Goal: Transaction & Acquisition: Purchase product/service

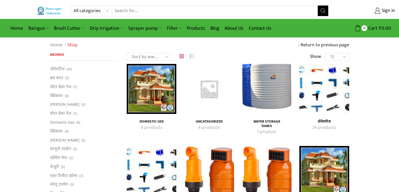
click at [274, 7] on input "Search input" at bounding box center [215, 11] width 206 height 11
type input "drip kit"
click at [318, 6] on button "Search" at bounding box center [323, 11] width 11 height 11
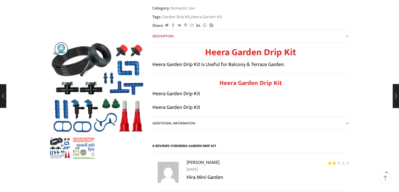
scroll to position [131, 0]
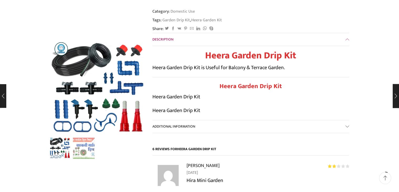
click at [347, 120] on link "Additional information" at bounding box center [251, 126] width 197 height 13
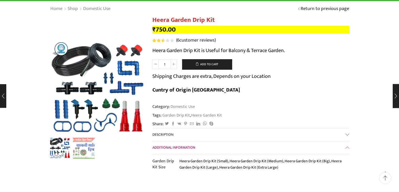
scroll to position [26, 0]
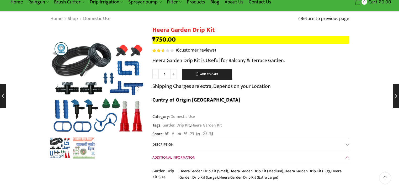
click at [76, 150] on img "2 / 2" at bounding box center [84, 148] width 22 height 22
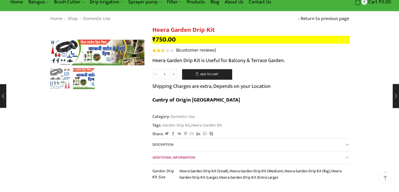
click at [59, 80] on img "1 / 2" at bounding box center [60, 78] width 22 height 22
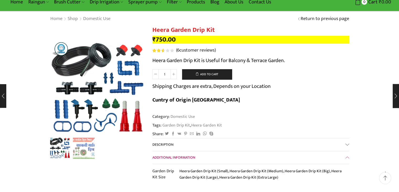
click at [348, 138] on link "Description" at bounding box center [251, 144] width 197 height 13
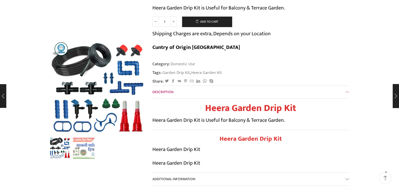
scroll to position [105, 0]
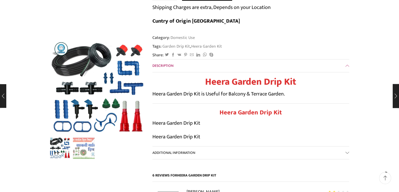
click at [347, 146] on link "Additional information" at bounding box center [251, 152] width 197 height 13
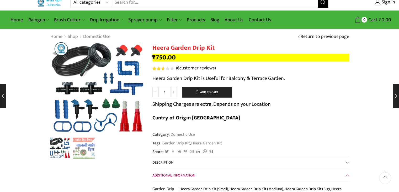
scroll to position [0, 0]
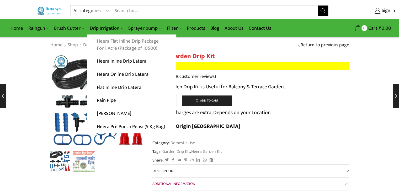
click at [116, 44] on link "Heera Flat Inline Drip Package For 1 Acre (Package of 10500)" at bounding box center [131, 45] width 88 height 20
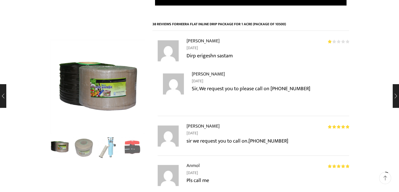
scroll to position [446, 0]
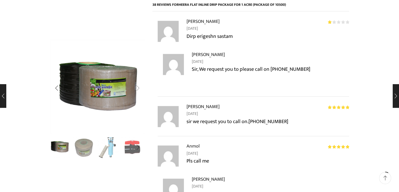
click at [140, 87] on div "Next slide" at bounding box center [138, 87] width 13 height 13
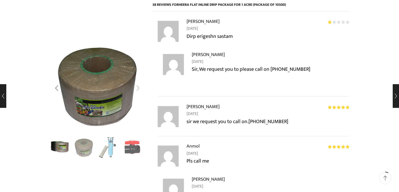
click at [140, 87] on div "Next slide" at bounding box center [138, 87] width 13 height 13
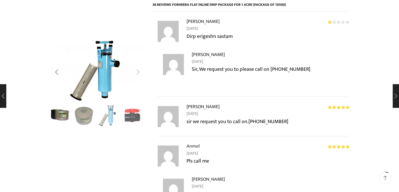
click at [141, 77] on div "Next slide" at bounding box center [138, 72] width 13 height 13
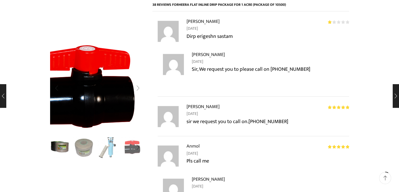
click at [141, 77] on img "4 / 10" at bounding box center [87, 90] width 131 height 131
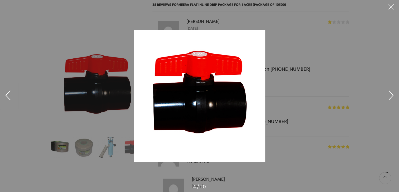
click at [395, 95] on button at bounding box center [392, 96] width 16 height 26
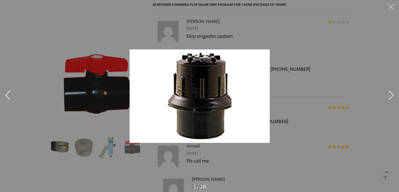
click at [395, 95] on button at bounding box center [392, 96] width 16 height 26
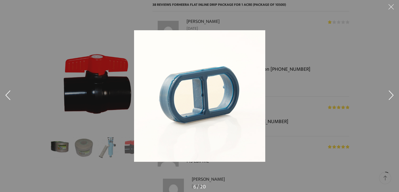
click at [395, 95] on button at bounding box center [392, 96] width 16 height 26
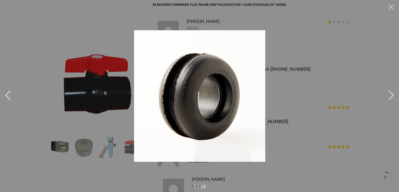
click at [395, 95] on button at bounding box center [392, 96] width 16 height 26
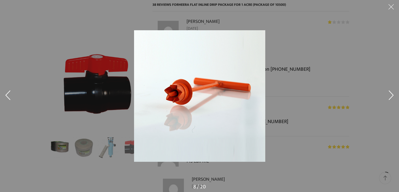
click at [395, 95] on button at bounding box center [392, 96] width 16 height 26
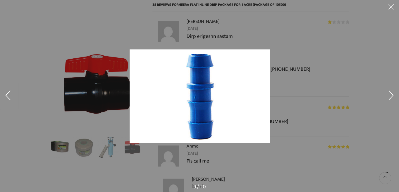
click at [395, 95] on button at bounding box center [392, 96] width 16 height 26
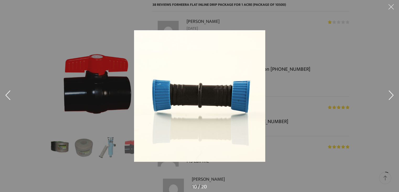
click at [395, 95] on button at bounding box center [392, 96] width 16 height 26
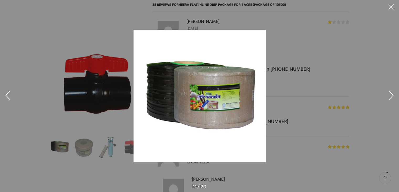
click at [395, 95] on button at bounding box center [392, 96] width 16 height 26
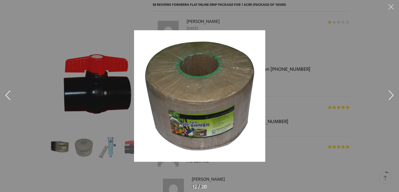
click at [395, 95] on button at bounding box center [392, 96] width 16 height 26
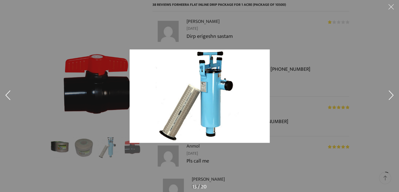
click at [395, 95] on button at bounding box center [392, 96] width 16 height 26
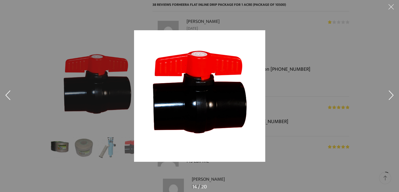
click at [395, 95] on button at bounding box center [392, 96] width 16 height 26
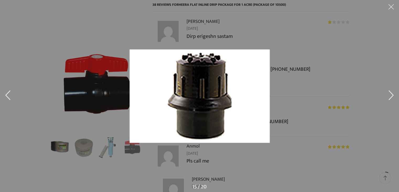
click at [395, 95] on button at bounding box center [392, 96] width 16 height 26
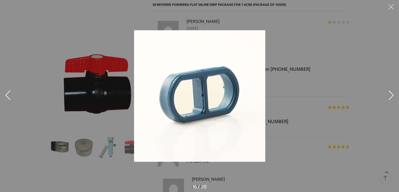
click at [395, 95] on button at bounding box center [392, 96] width 16 height 26
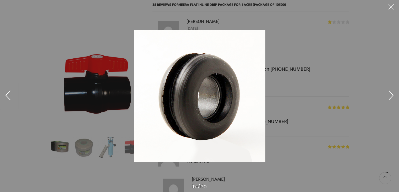
click at [395, 95] on button at bounding box center [392, 96] width 16 height 26
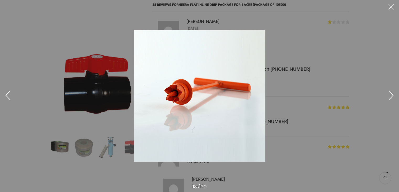
click at [392, 7] on button at bounding box center [392, 8] width 16 height 16
